Goal: Register for event/course

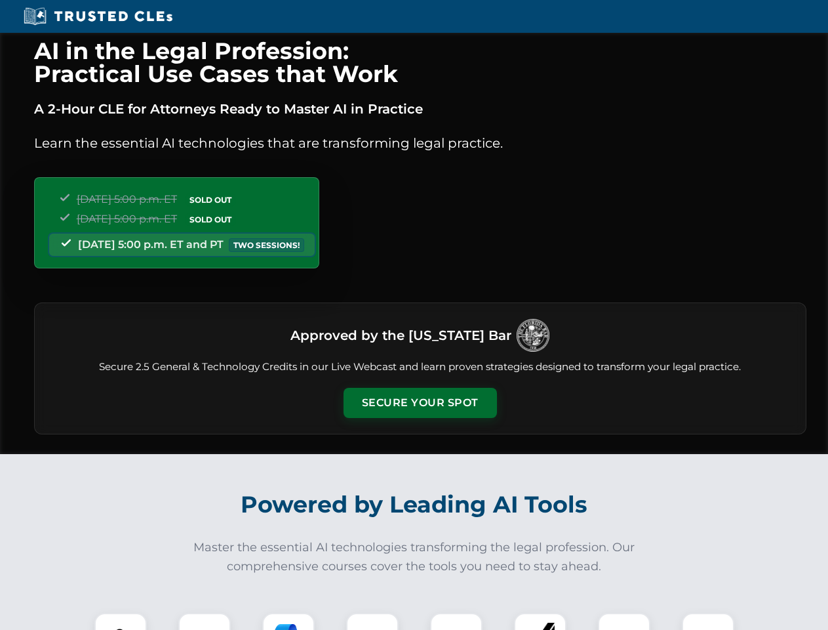
click at [420, 403] on button "Secure Your Spot" at bounding box center [420, 403] width 153 height 30
click at [121, 621] on img at bounding box center [121, 639] width 38 height 38
click at [205, 621] on div at bounding box center [204, 639] width 52 height 52
